Goal: Navigation & Orientation: Find specific page/section

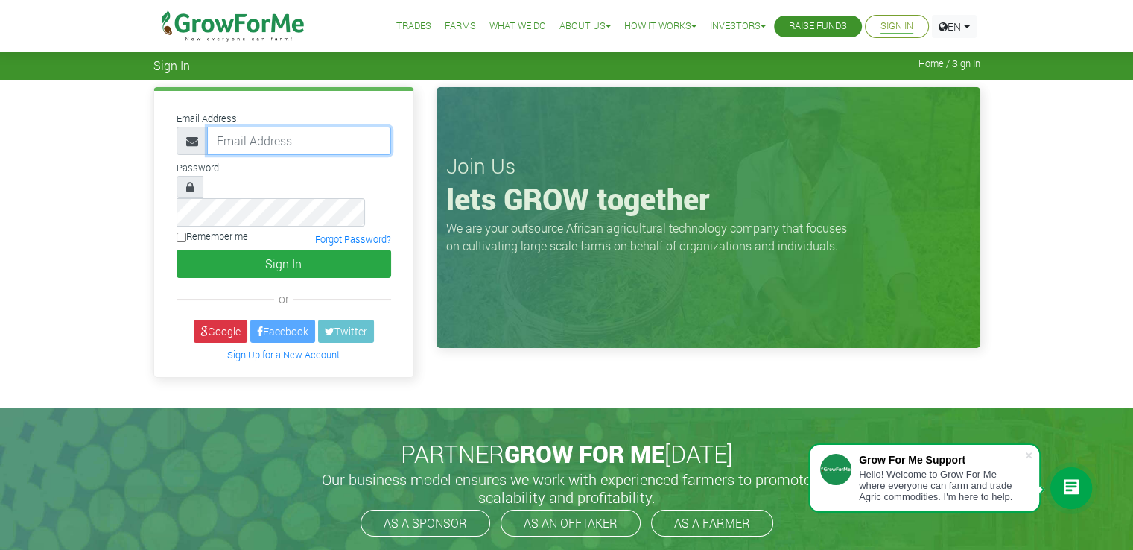
type input "[EMAIL_ADDRESS][DOMAIN_NAME]"
click at [410, 34] on link "Trades" at bounding box center [413, 27] width 35 height 16
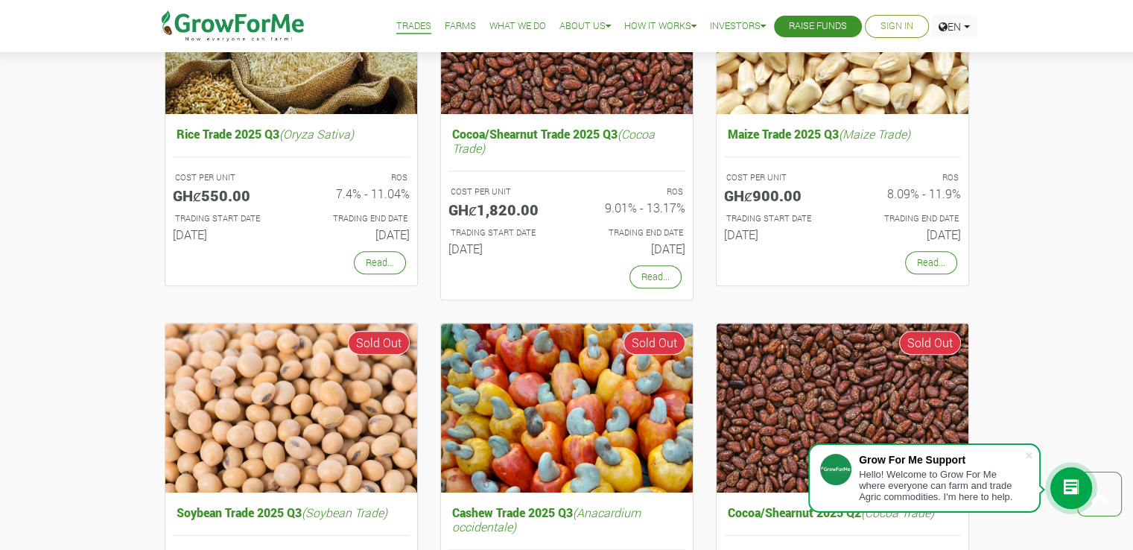
scroll to position [1021, 0]
